Goal: Information Seeking & Learning: Learn about a topic

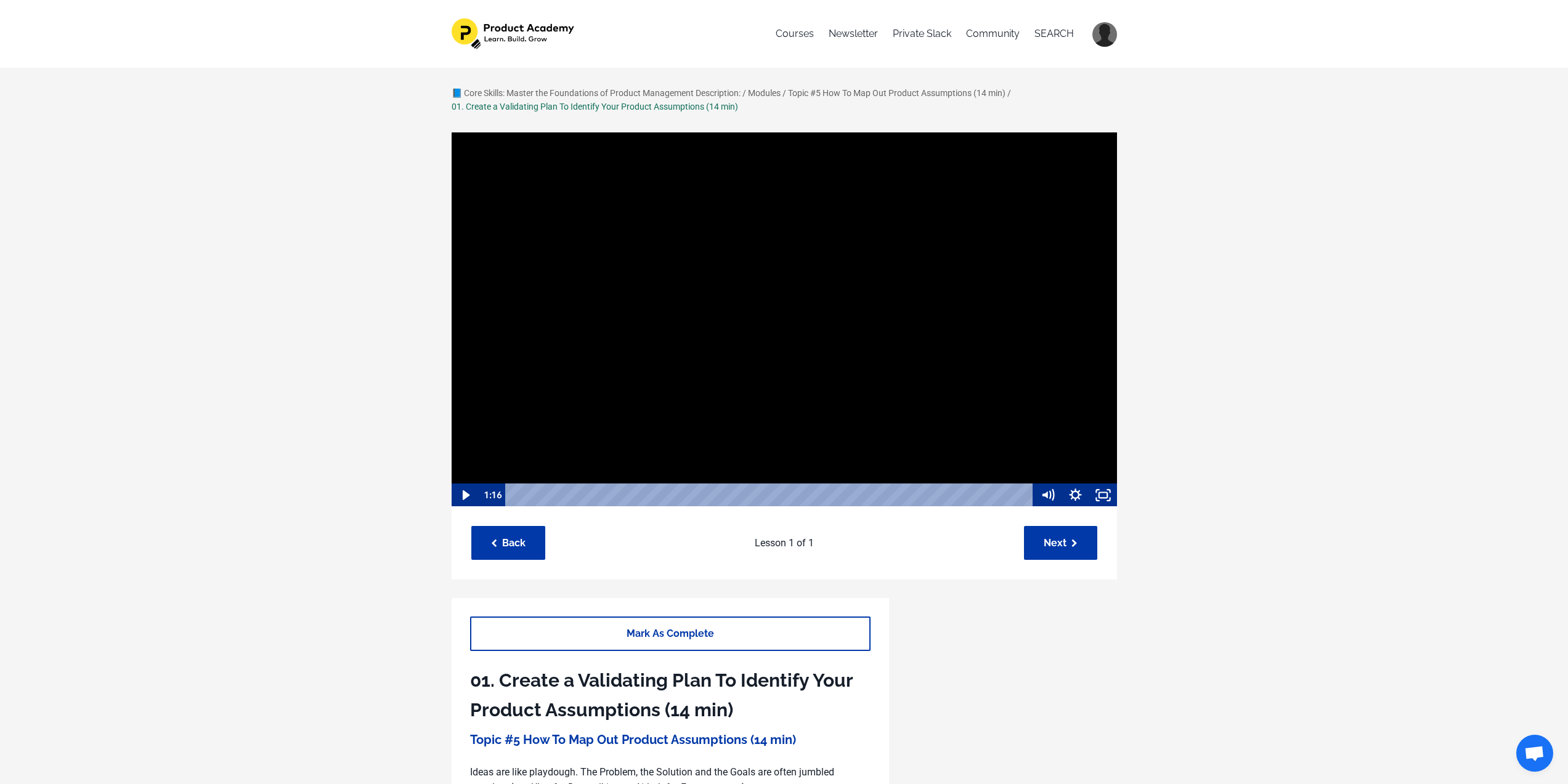
scroll to position [1, 0]
click at [462, 492] on icon "Play Video" at bounding box center [465, 494] width 7 height 10
drag, startPoint x: 461, startPoint y: 494, endPoint x: 459, endPoint y: 483, distance: 11.2
click at [461, 494] on icon "Pause" at bounding box center [465, 495] width 9 height 11
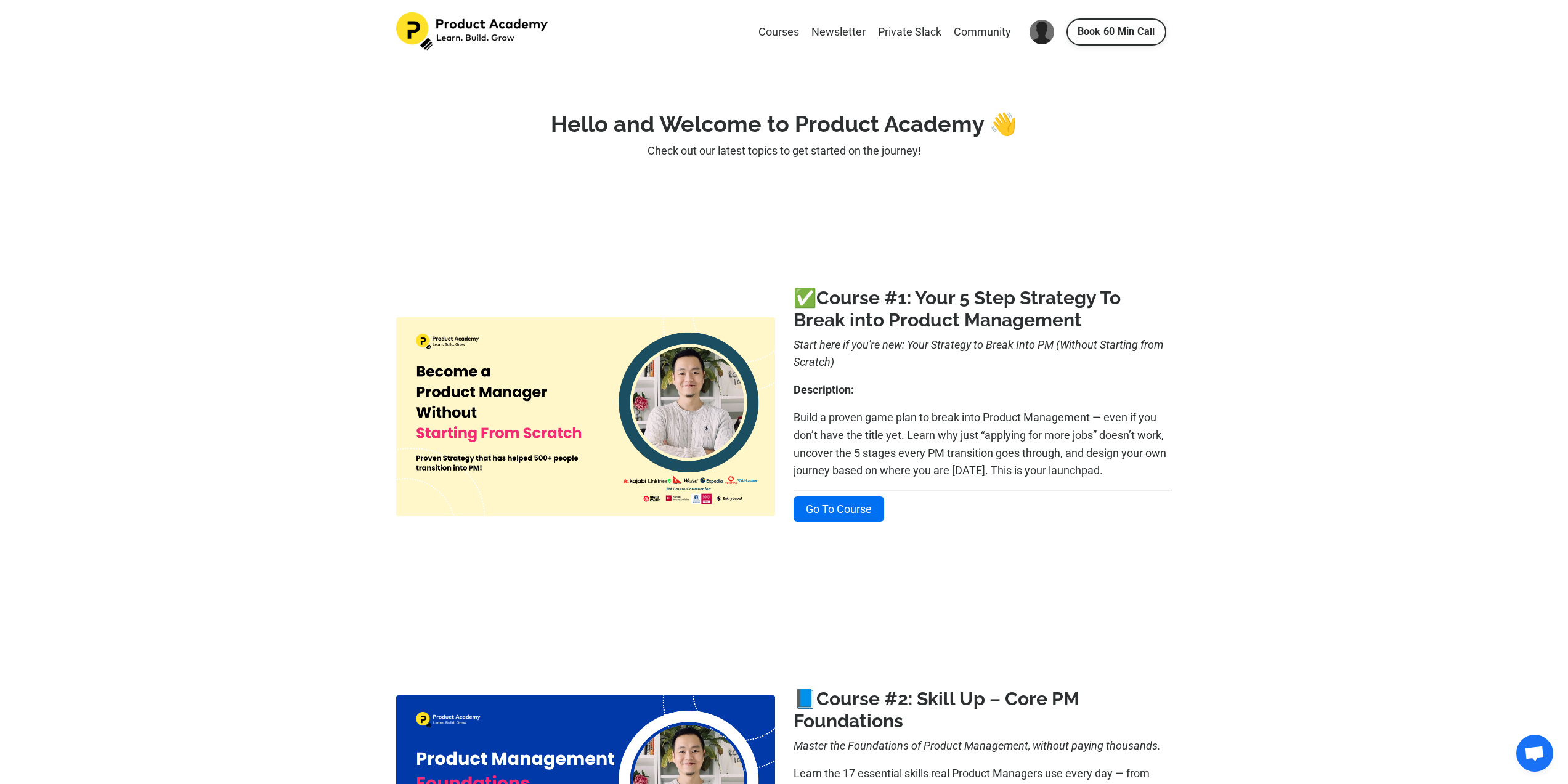
click at [448, 7] on div "Courses Newsletter Private Slack Community My Library Settings Log Out Book 60 …" at bounding box center [784, 32] width 1568 height 65
click at [451, 25] on img at bounding box center [473, 31] width 154 height 38
click at [409, 31] on img at bounding box center [473, 31] width 154 height 38
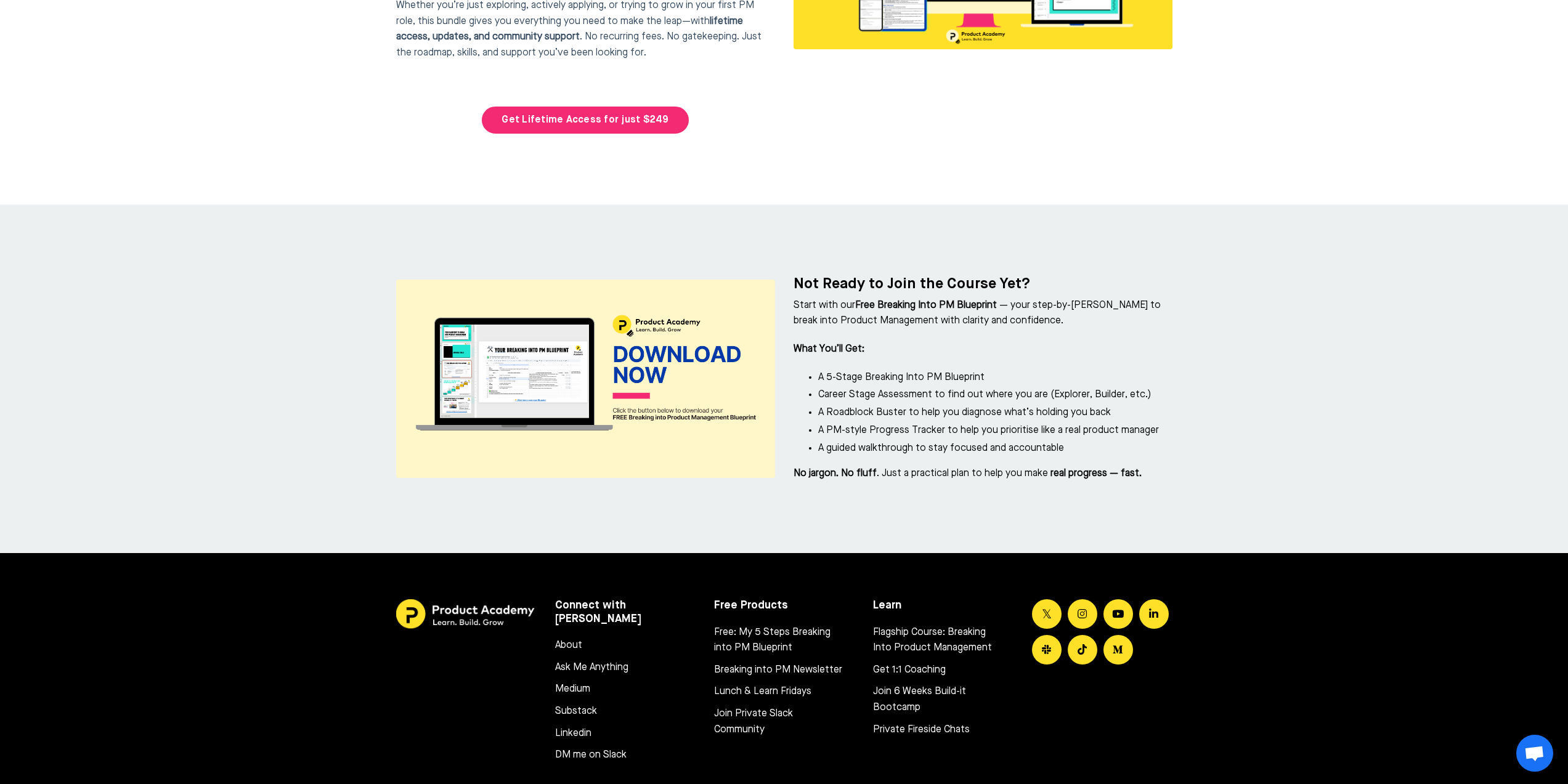
scroll to position [5441, 0]
